Goal: Task Accomplishment & Management: Manage account settings

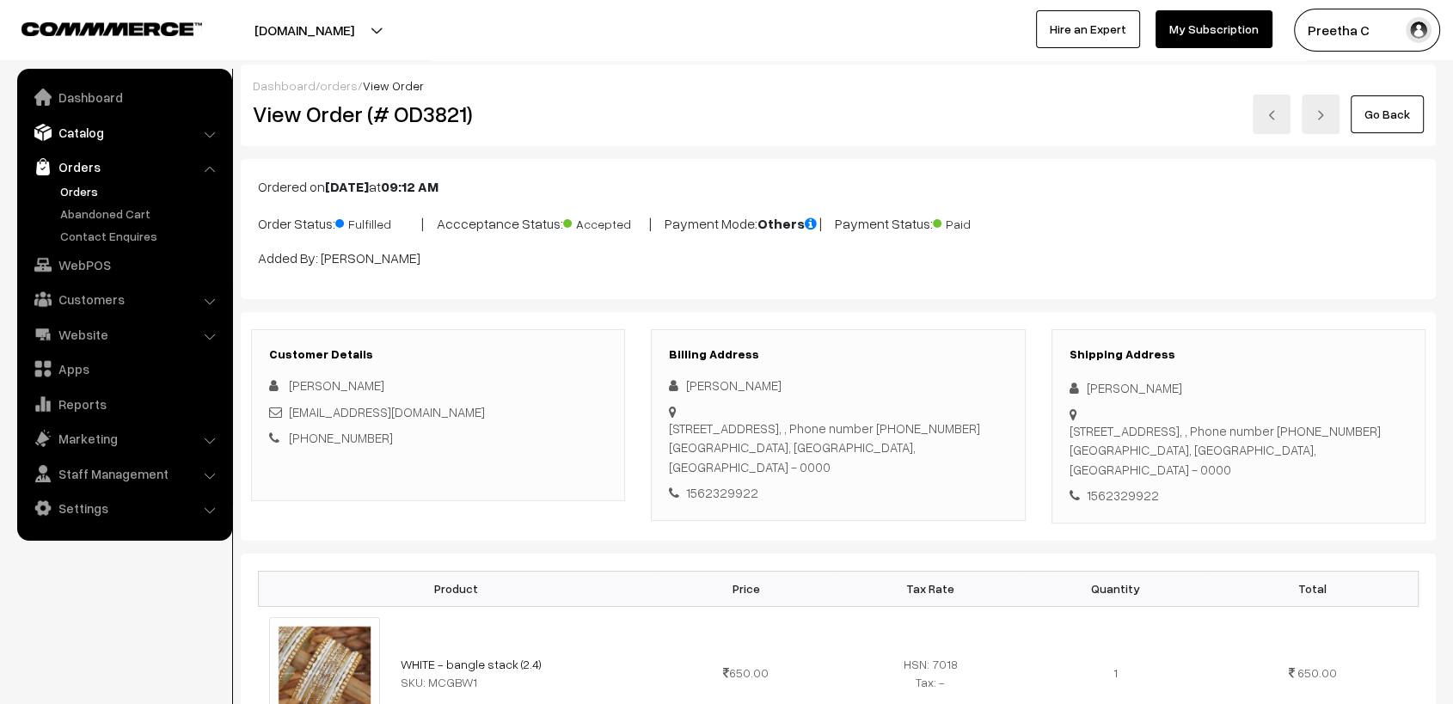
click at [82, 133] on link "Catalog" at bounding box center [123, 132] width 205 height 31
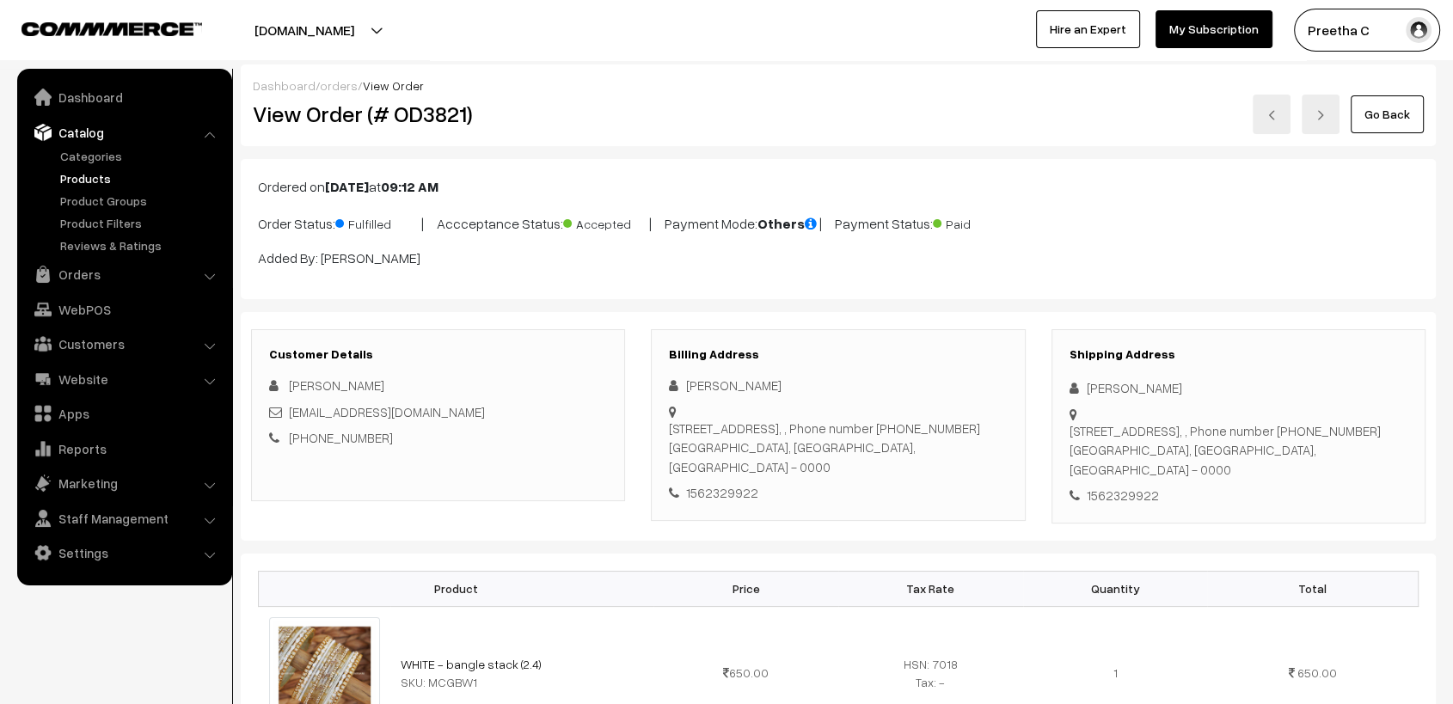
click at [89, 184] on link "Products" at bounding box center [141, 178] width 170 height 18
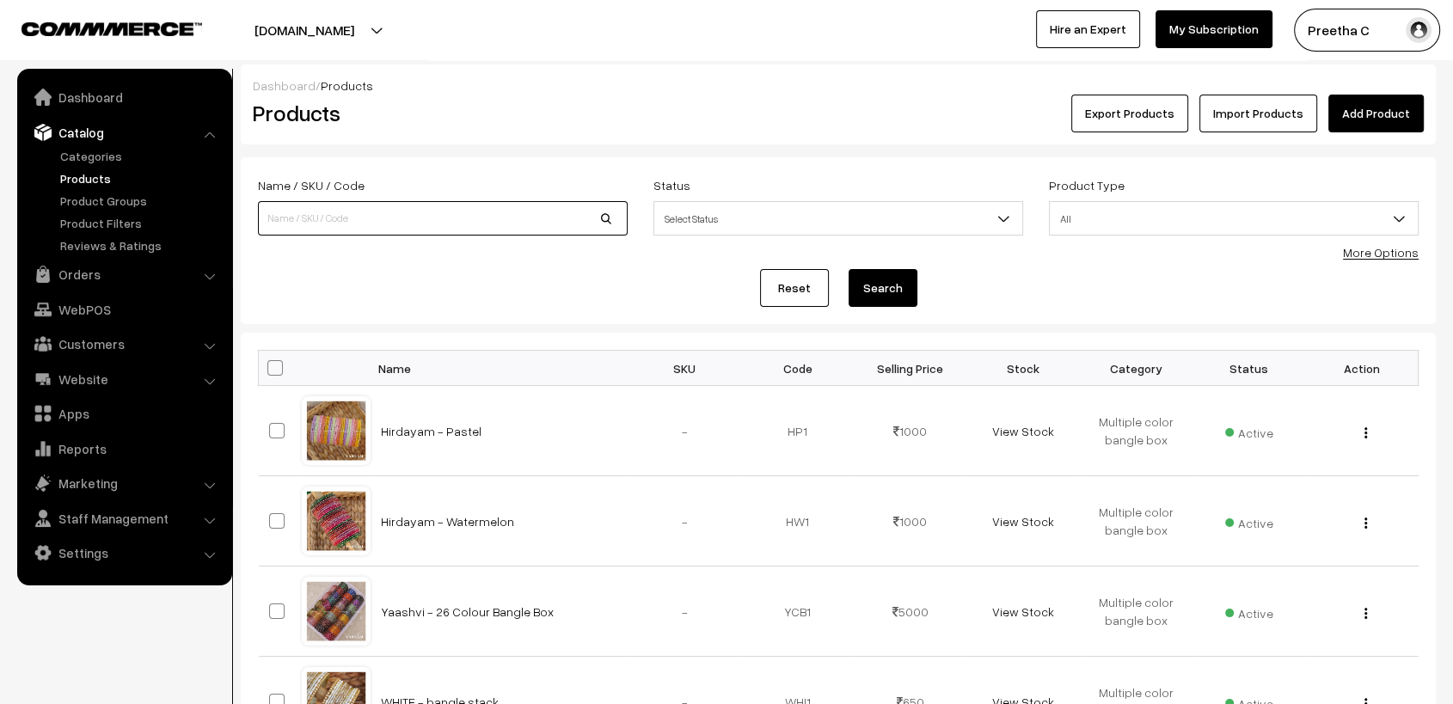
drag, startPoint x: 0, startPoint y: 0, endPoint x: 397, endPoint y: 218, distance: 452.8
click at [397, 218] on input at bounding box center [443, 218] width 370 height 34
type input "CHARVI"
click at [849, 269] on button "Search" at bounding box center [883, 288] width 69 height 38
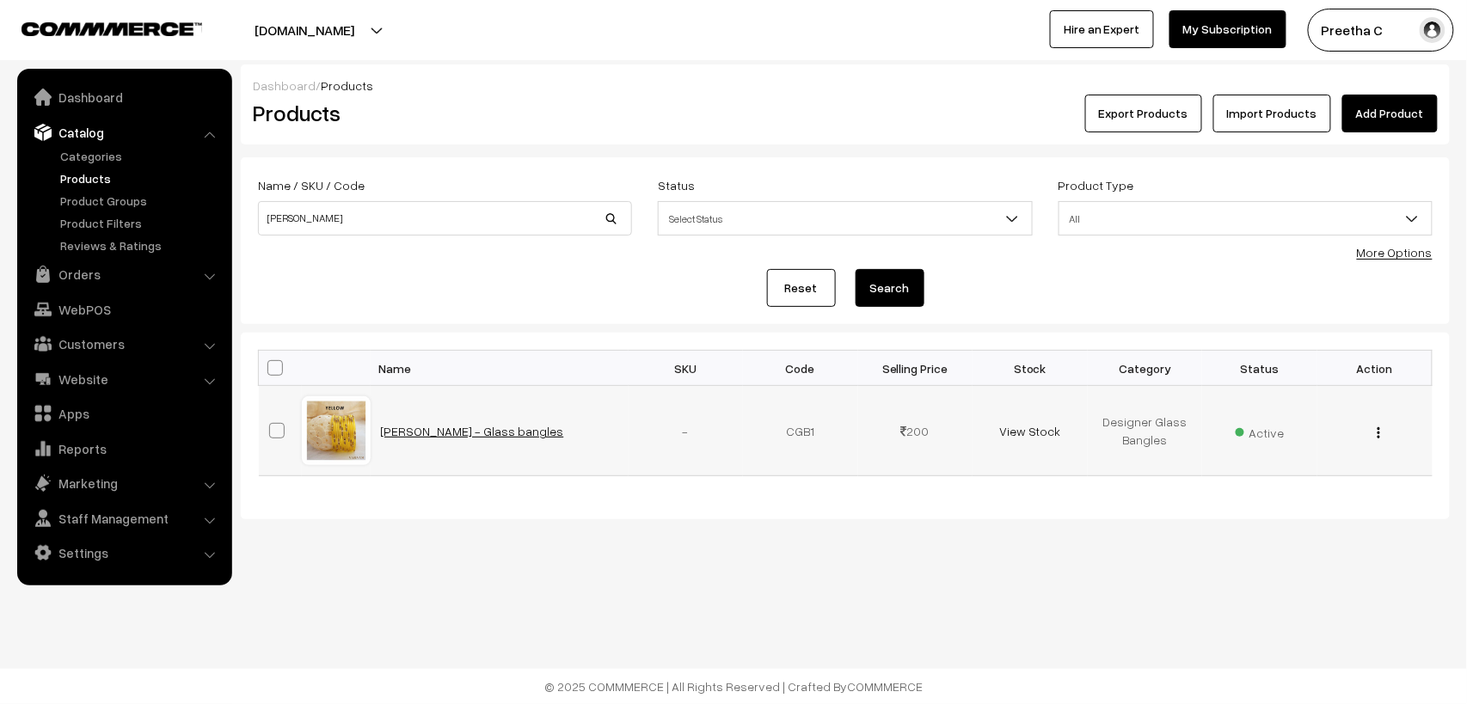
click at [433, 431] on link "Charvi - Glass bangles" at bounding box center [472, 431] width 183 height 15
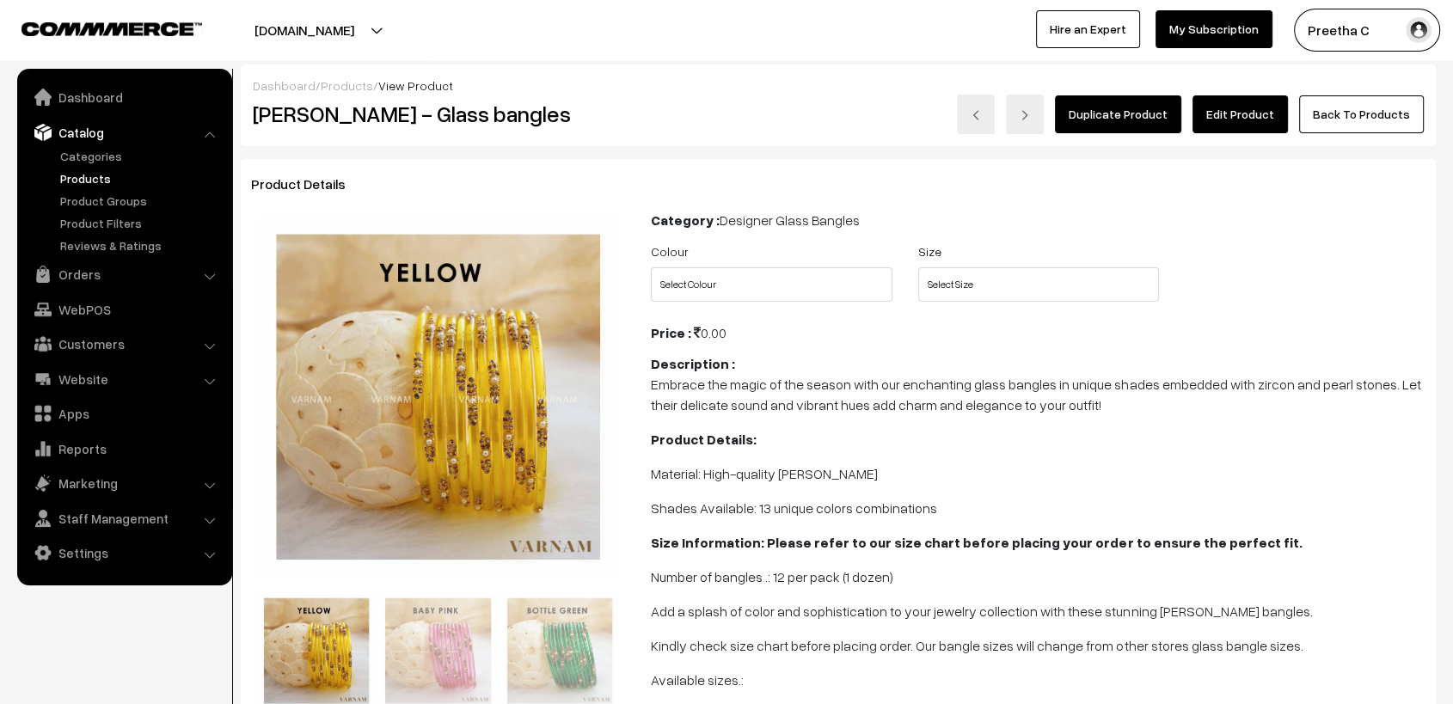
click at [1253, 110] on link "Edit Product" at bounding box center [1239, 114] width 95 height 38
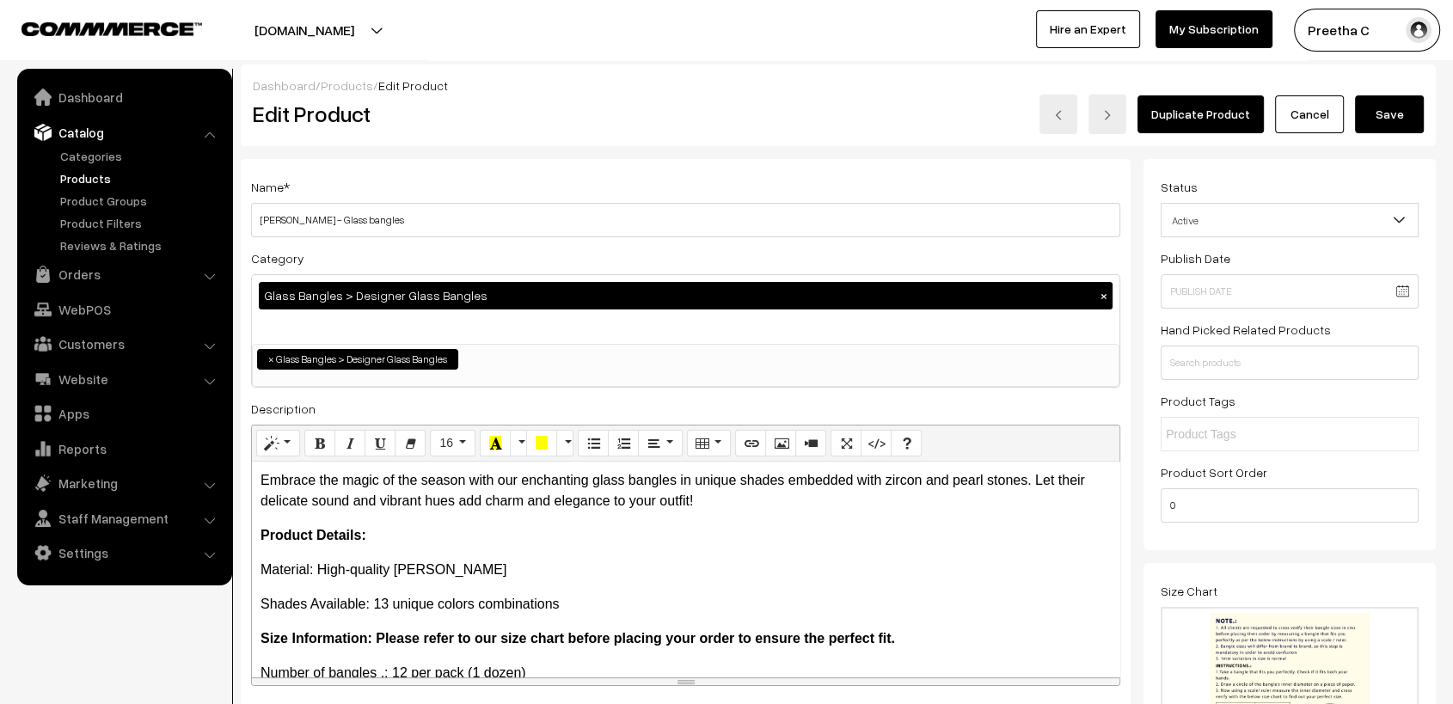
click at [1310, 118] on link "Cancel" at bounding box center [1309, 114] width 69 height 38
